Goal: Task Accomplishment & Management: Use online tool/utility

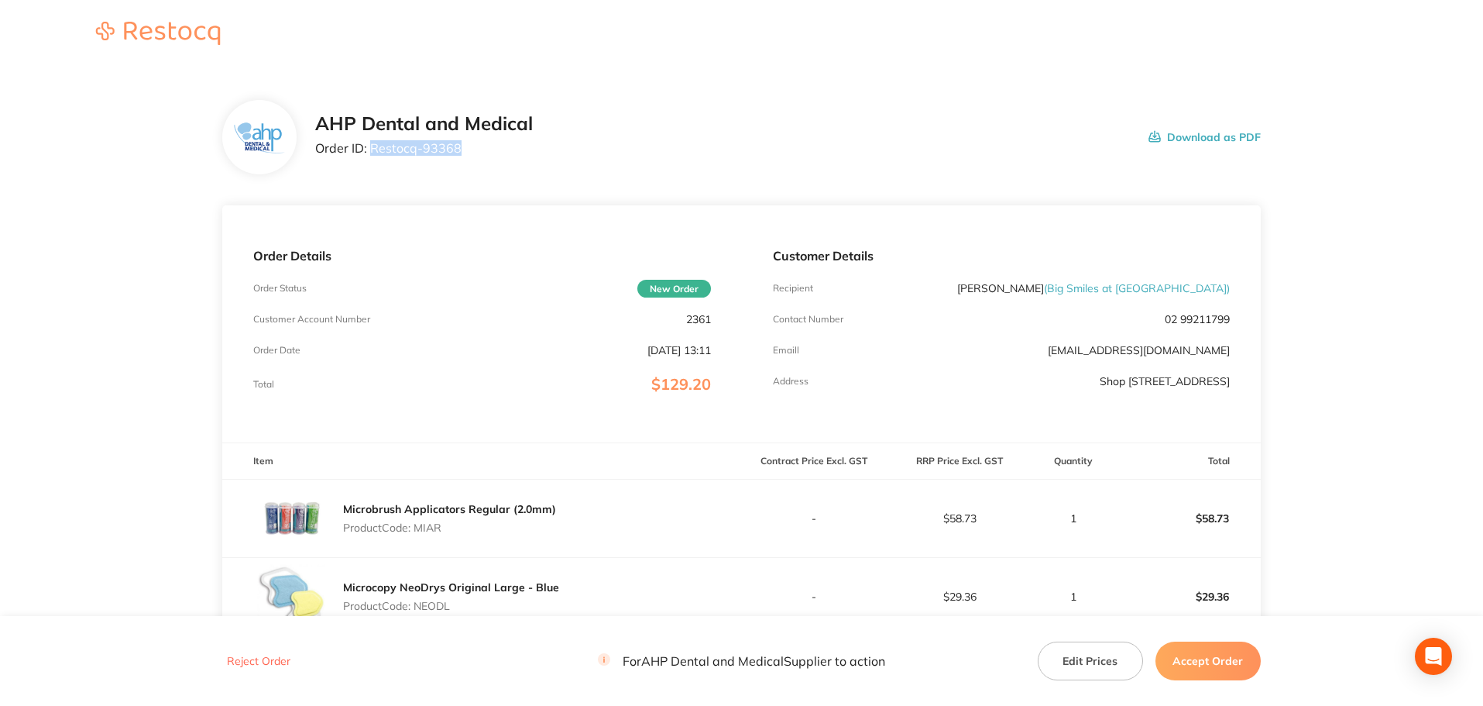
drag, startPoint x: 436, startPoint y: 153, endPoint x: 371, endPoint y: 153, distance: 65.1
click at [371, 153] on p "Order ID: Restocq- 93368" at bounding box center [424, 148] width 218 height 14
copy p "Restocq- 93368"
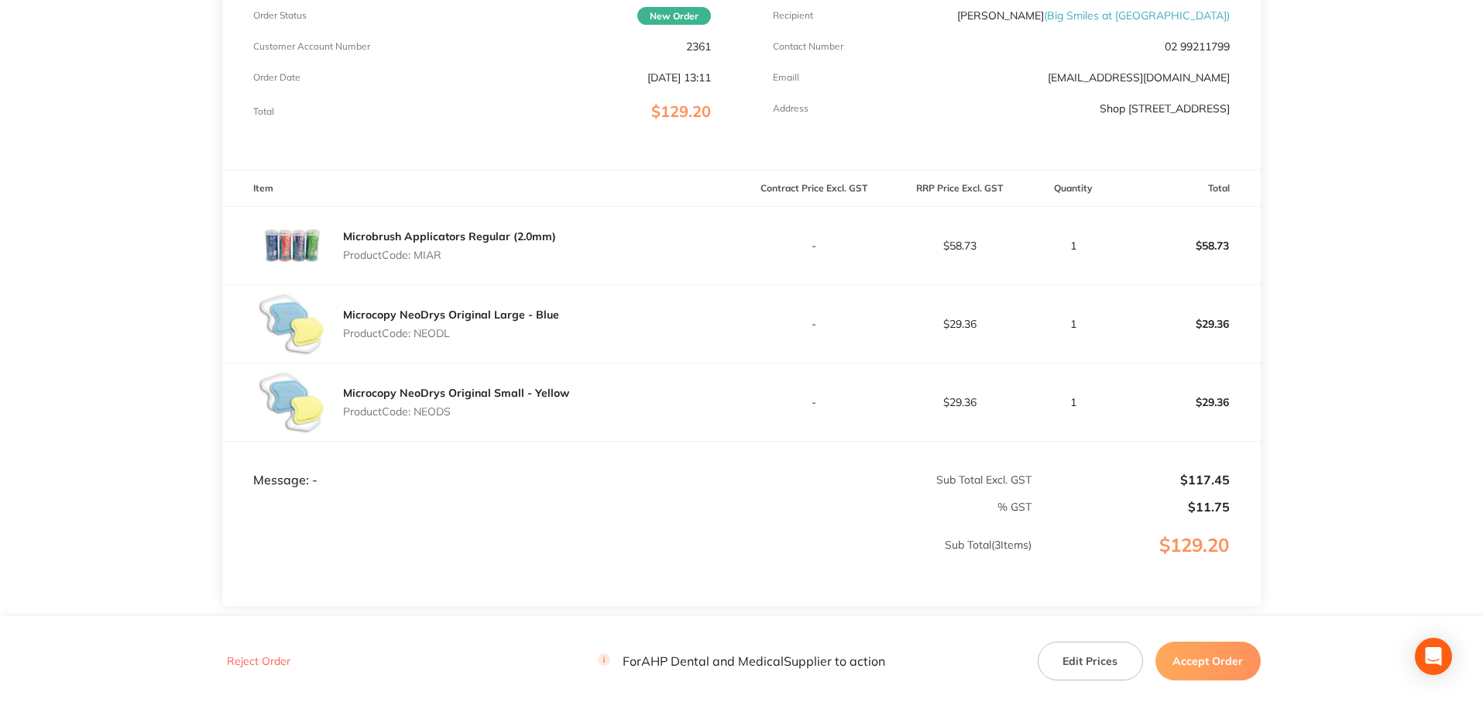
scroll to position [310, 0]
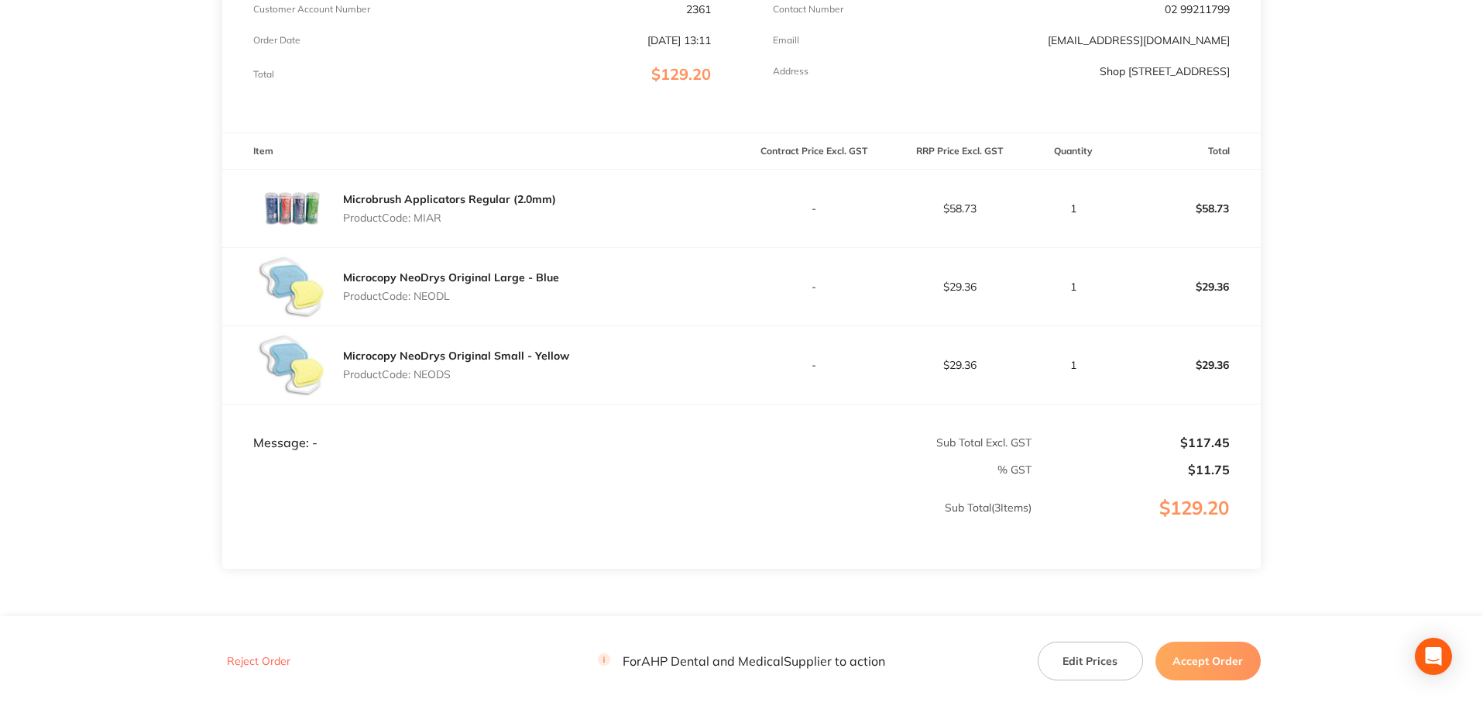
click at [1197, 661] on button "Accept Order" at bounding box center [1208, 660] width 105 height 39
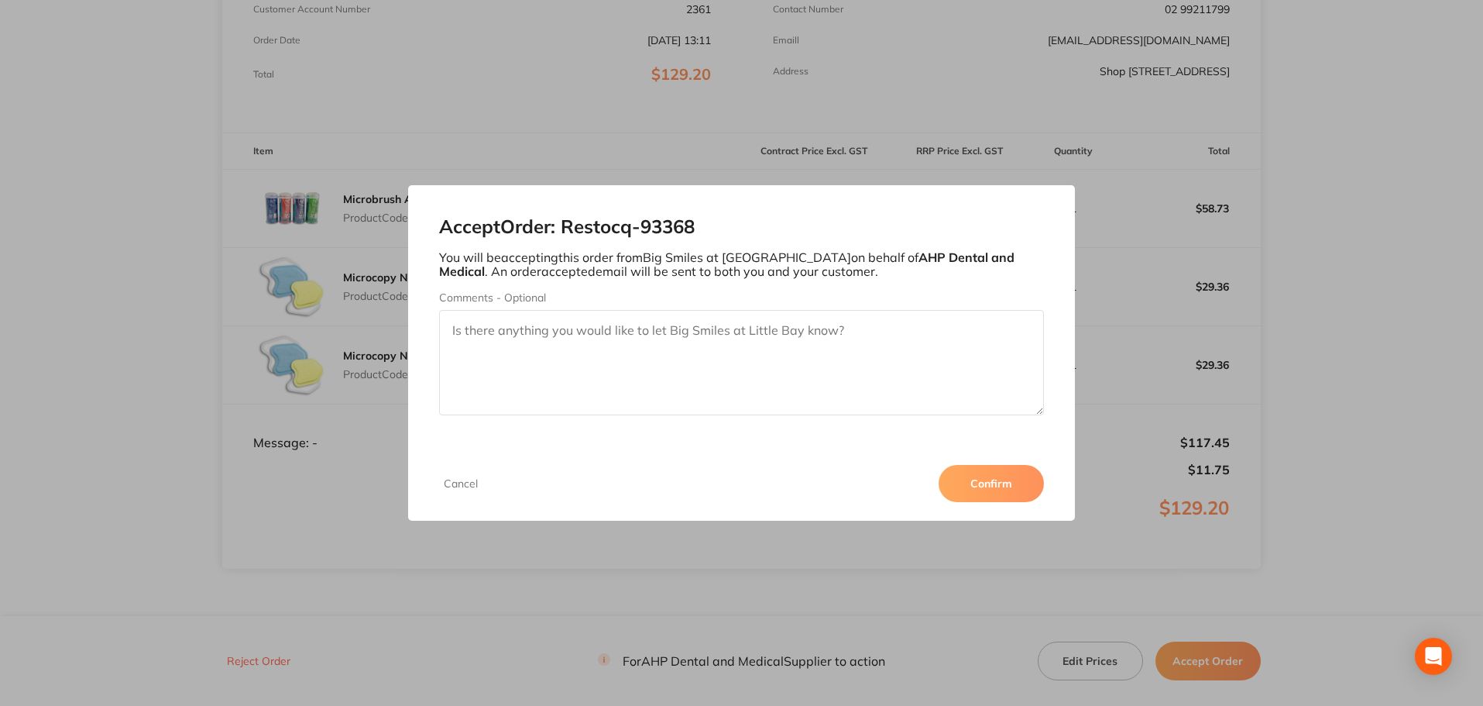
click at [992, 486] on button "Confirm" at bounding box center [991, 483] width 105 height 37
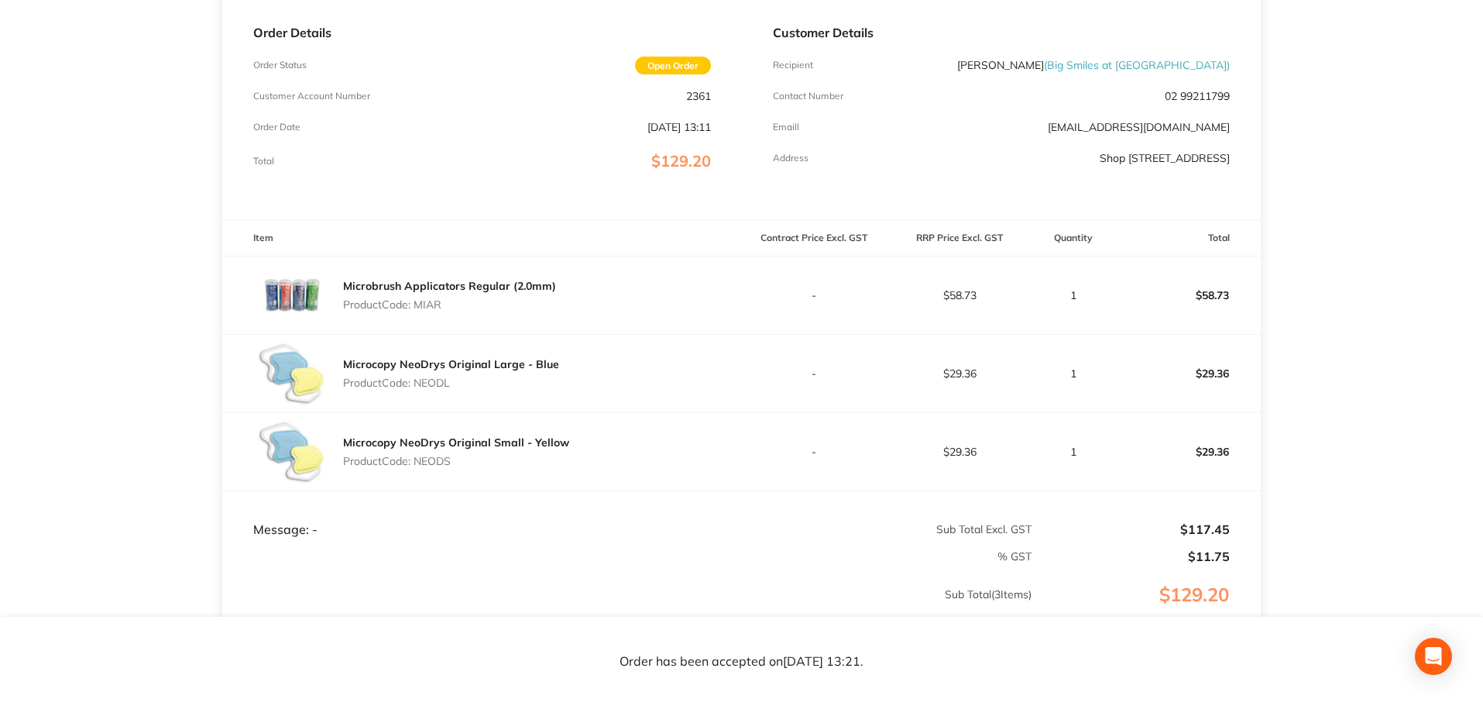
scroll to position [77, 0]
